Goal: Information Seeking & Learning: Understand process/instructions

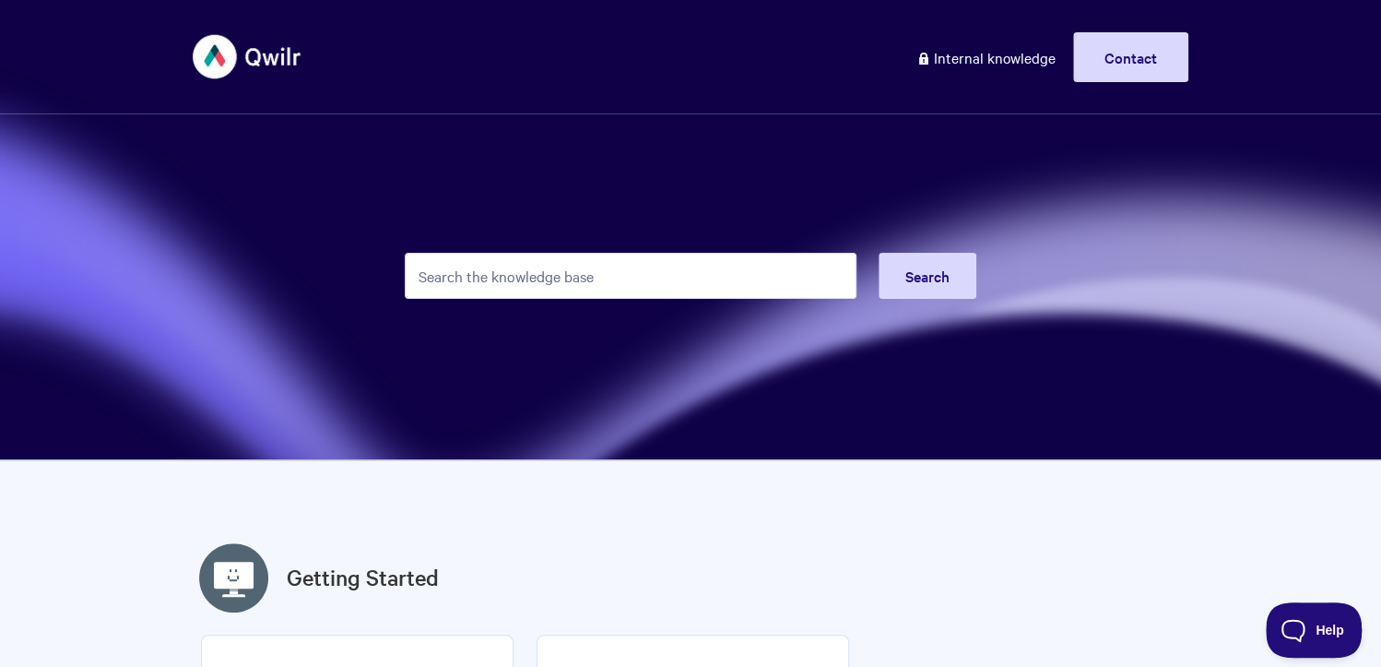
click at [620, 260] on input "Search the knowledge base" at bounding box center [631, 276] width 452 height 46
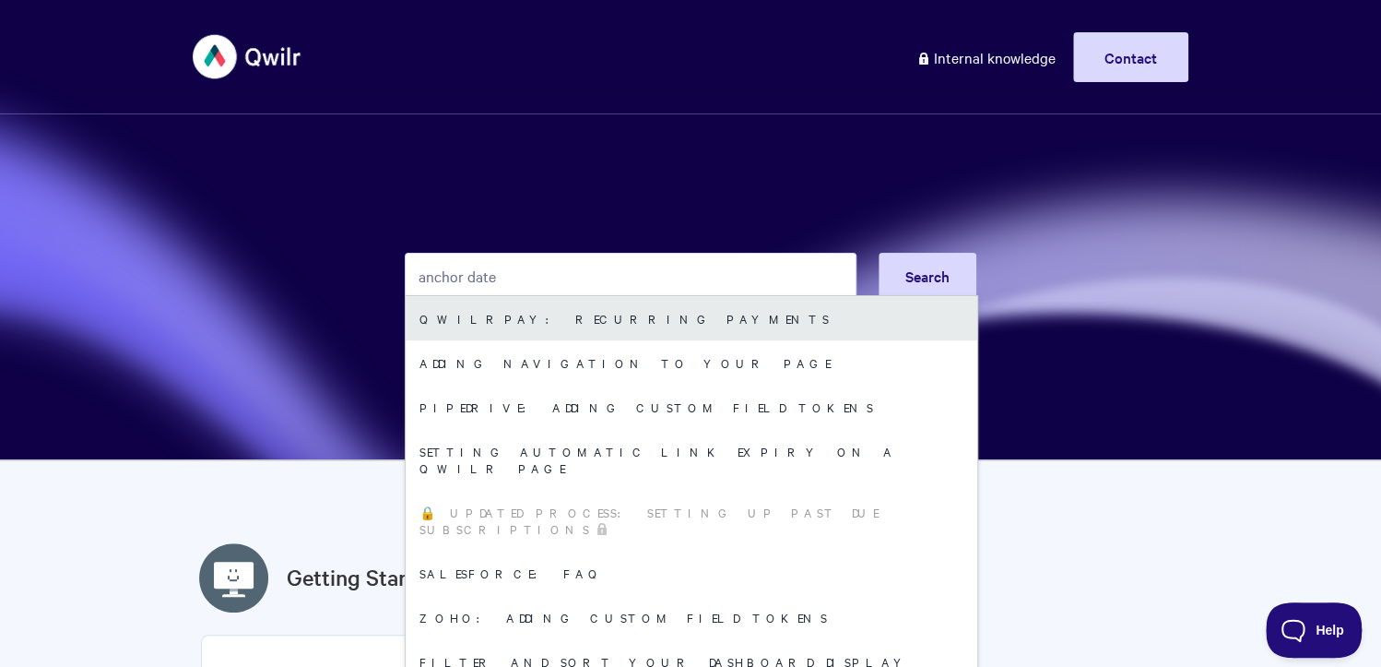
type input "anchor date"
click at [729, 315] on link "QwilrPay: Recurring Payments" at bounding box center [692, 318] width 572 height 44
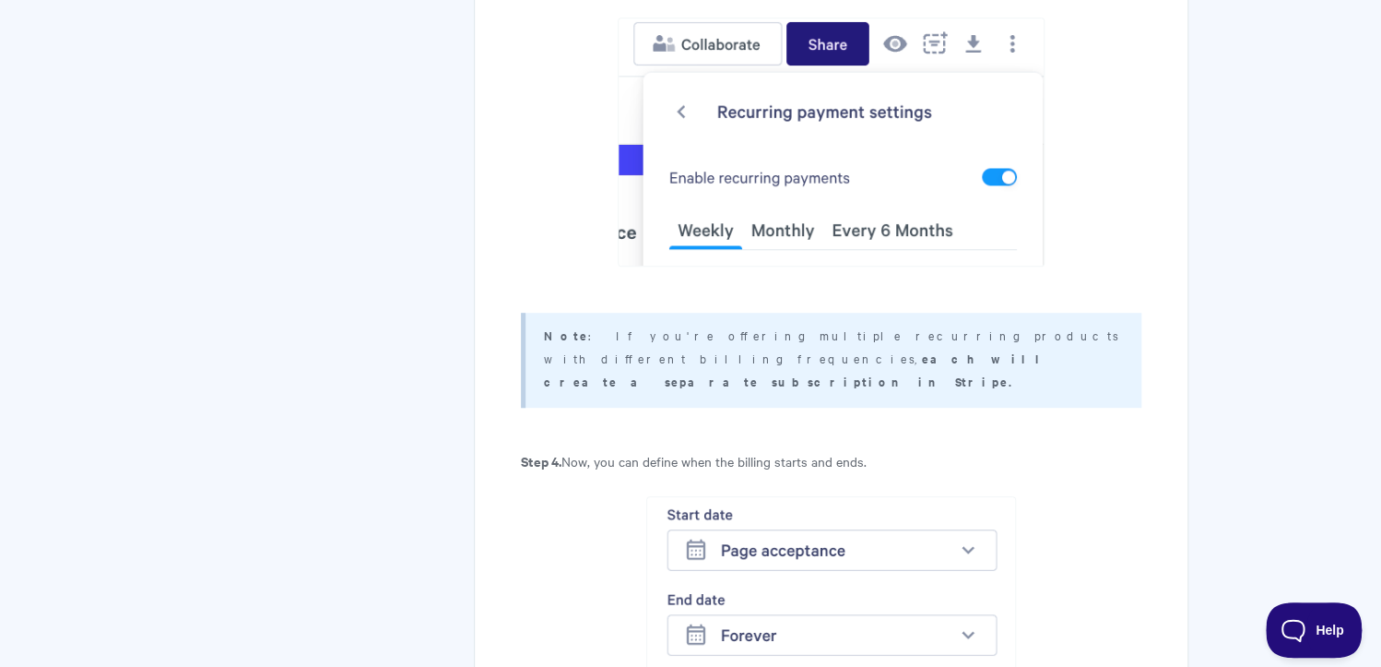
scroll to position [4520, 0]
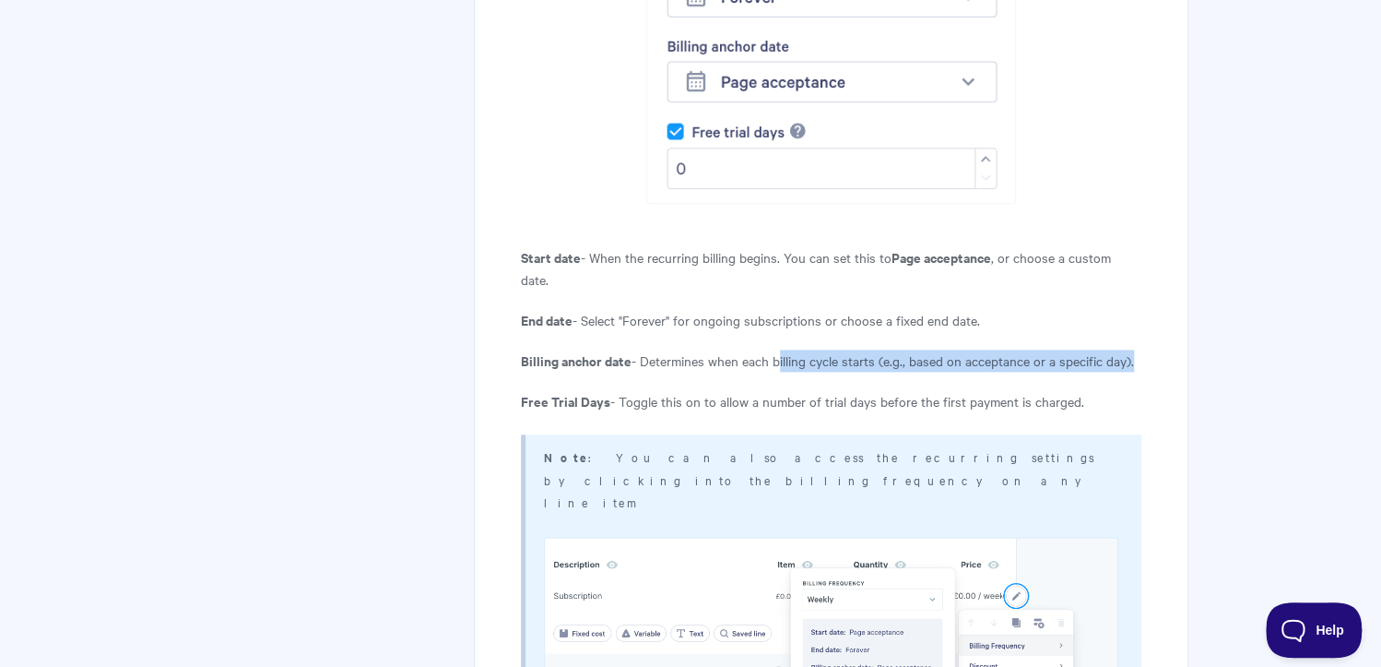
drag, startPoint x: 775, startPoint y: 333, endPoint x: 785, endPoint y: 357, distance: 25.7
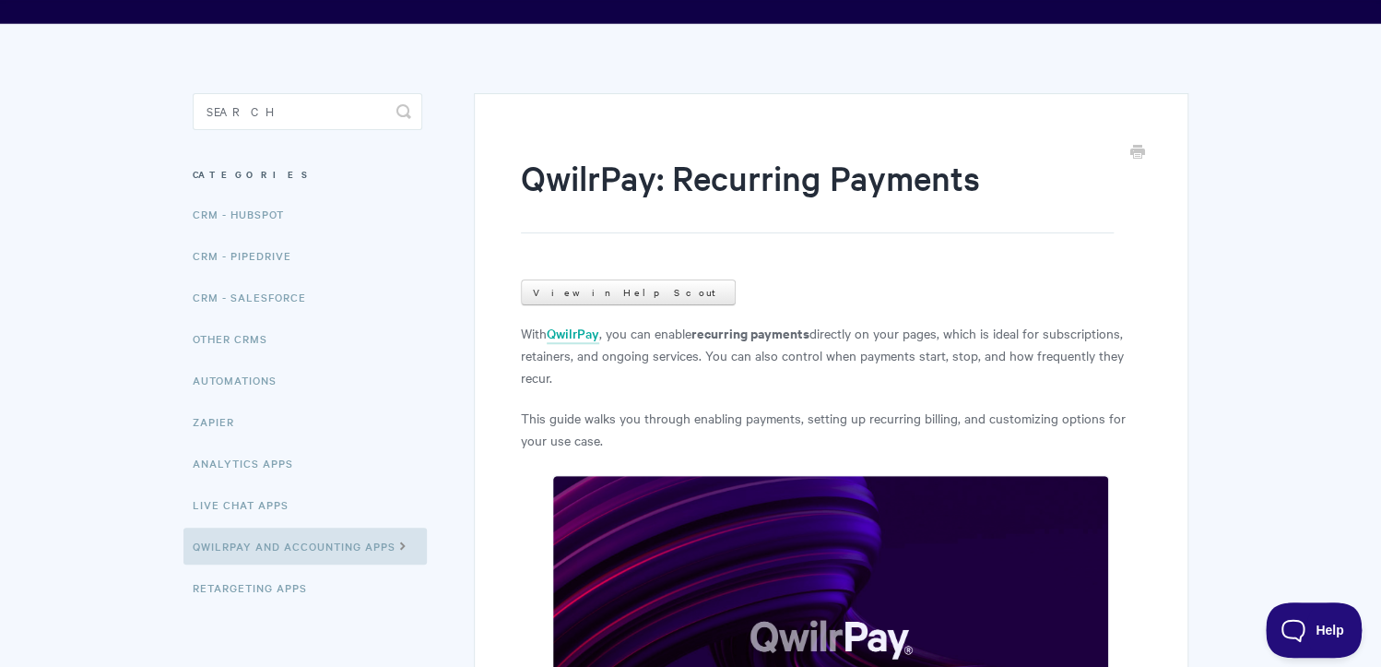
scroll to position [0, 0]
